Goal: Transaction & Acquisition: Download file/media

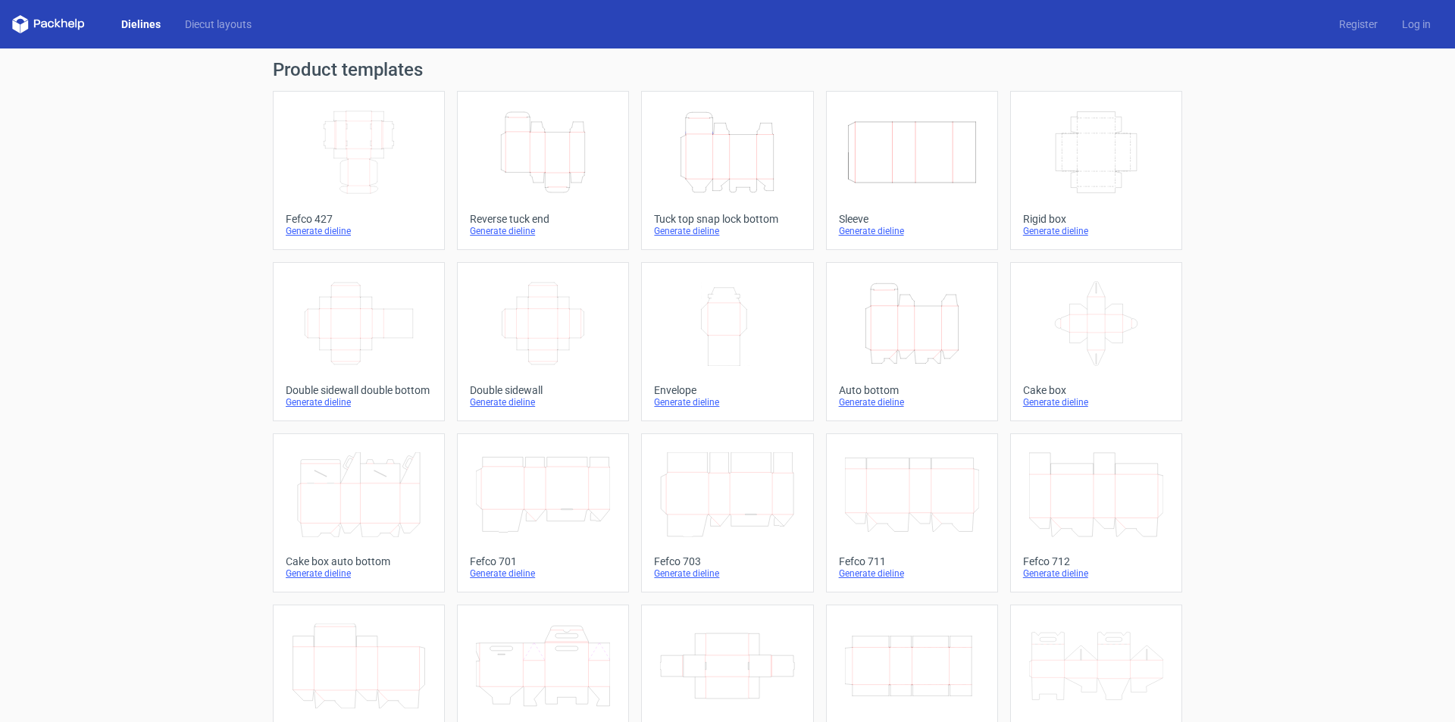
click at [532, 173] on icon "Height Depth Width" at bounding box center [543, 152] width 134 height 85
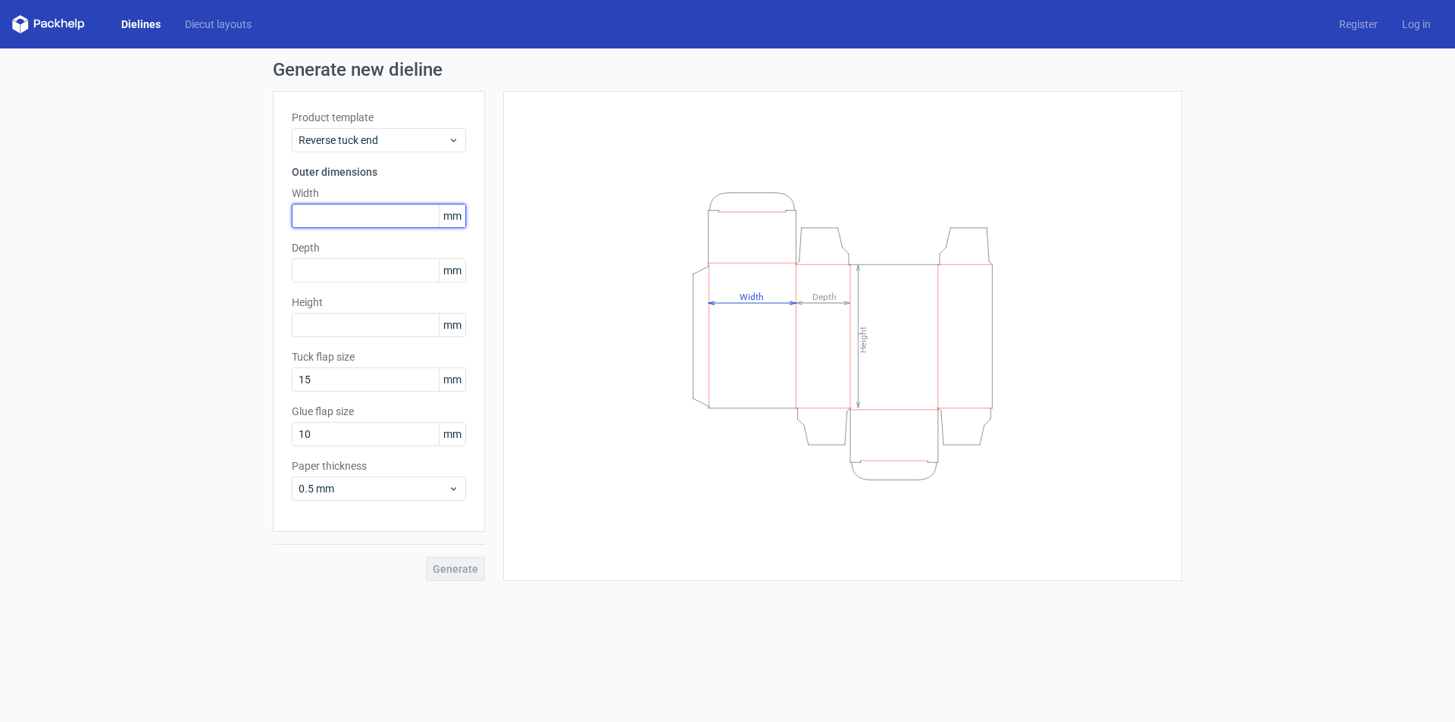
click at [328, 217] on input "text" at bounding box center [379, 216] width 174 height 24
type input "236"
click at [328, 268] on input "text" at bounding box center [379, 270] width 174 height 24
type input "52"
click at [327, 330] on input "text" at bounding box center [379, 325] width 174 height 24
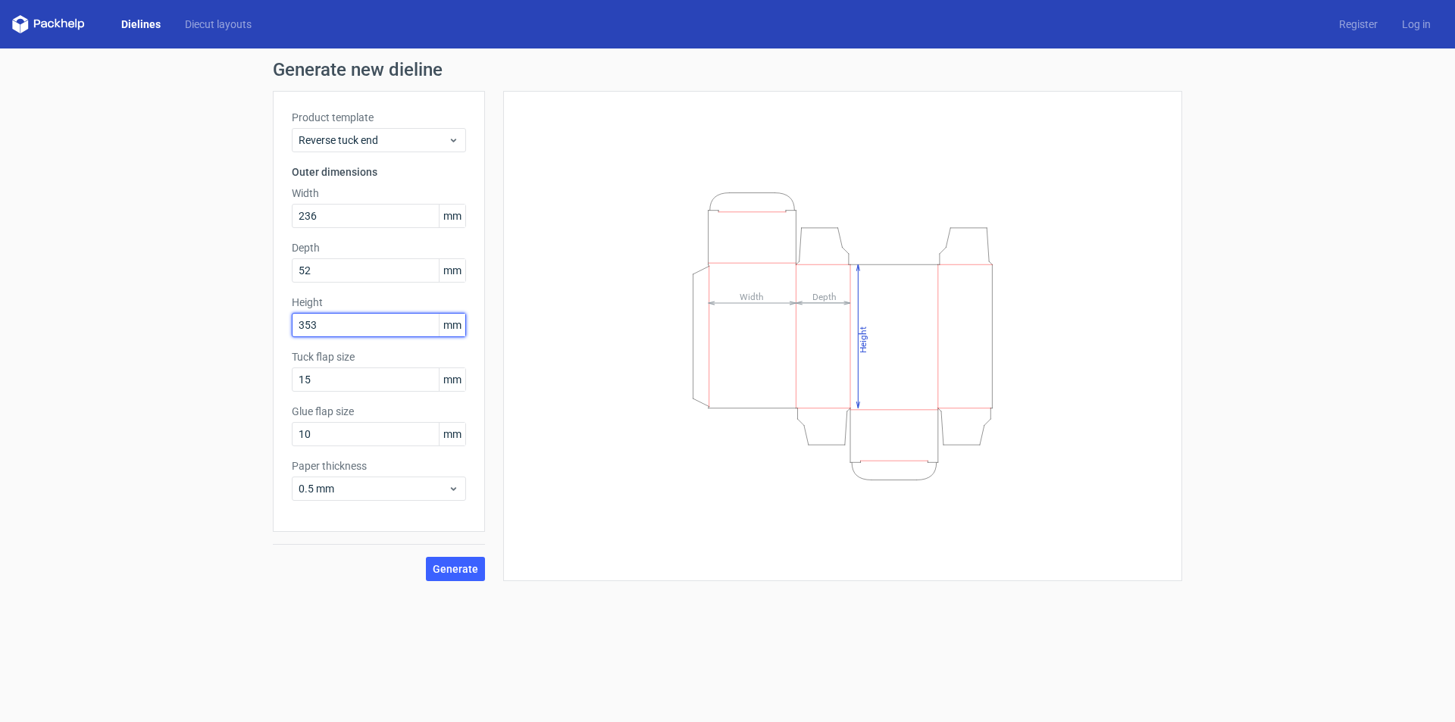
type input "353"
drag, startPoint x: 345, startPoint y: 383, endPoint x: 240, endPoint y: 373, distance: 105.8
click at [252, 376] on div "Generate new dieline Product template Reverse tuck end Outer dimensions Width 2…" at bounding box center [727, 320] width 1455 height 545
type input "20"
drag, startPoint x: 327, startPoint y: 439, endPoint x: 232, endPoint y: 423, distance: 95.9
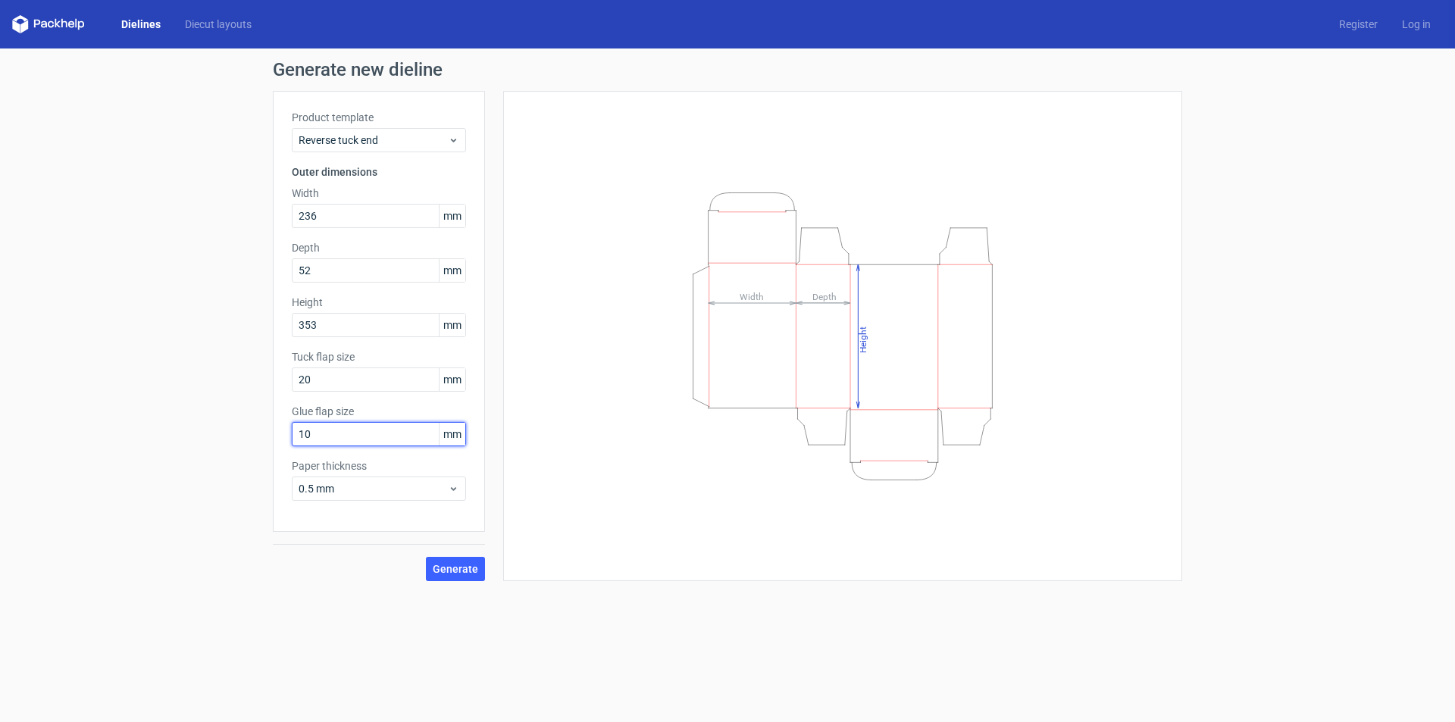
click at [238, 427] on div "Generate new dieline Product template Reverse tuck end Outer dimensions Width 2…" at bounding box center [727, 320] width 1455 height 545
type input "20"
click at [457, 566] on span "Generate" at bounding box center [455, 569] width 45 height 11
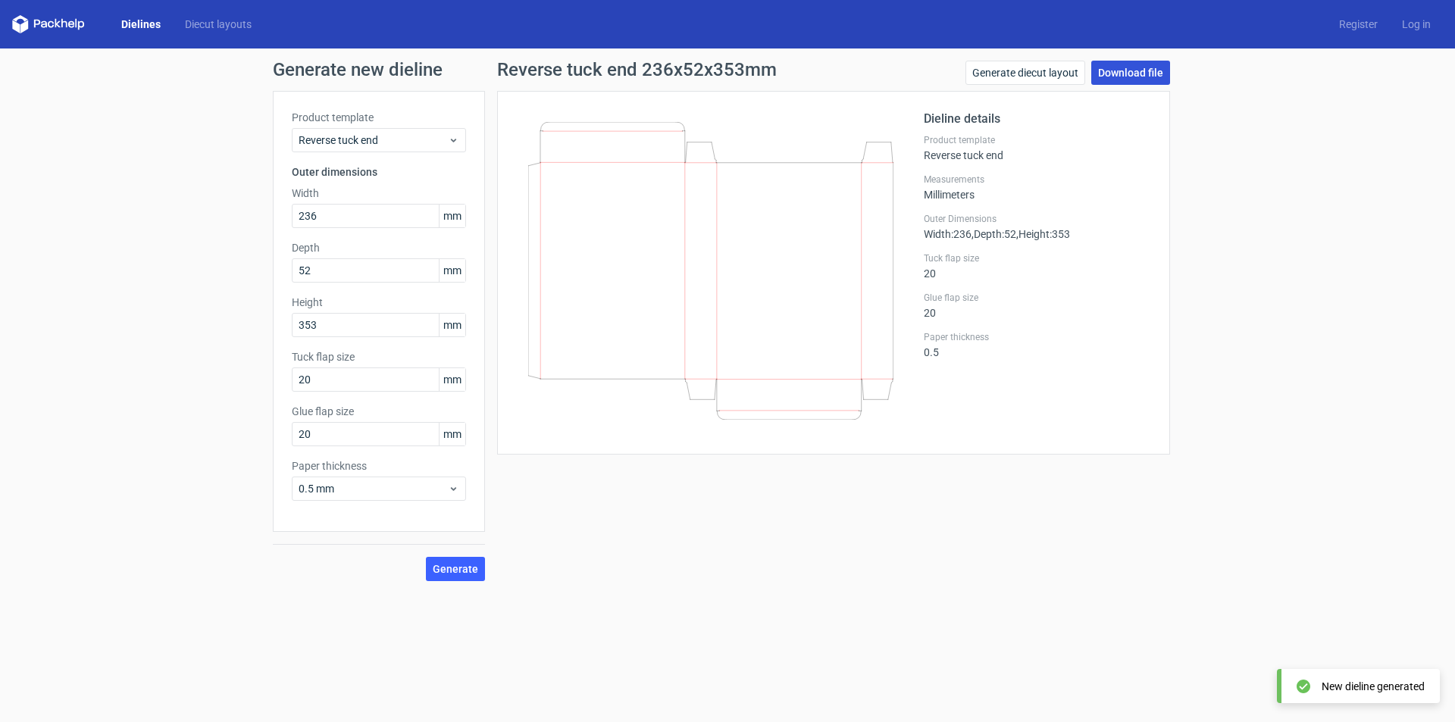
click at [1133, 73] on link "Download file" at bounding box center [1130, 73] width 79 height 24
